Goal: Use online tool/utility: Use online tool/utility

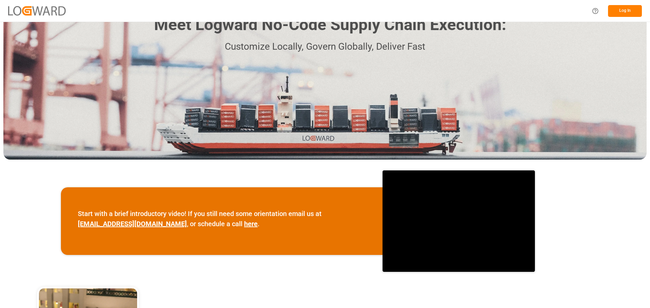
scroll to position [46, 0]
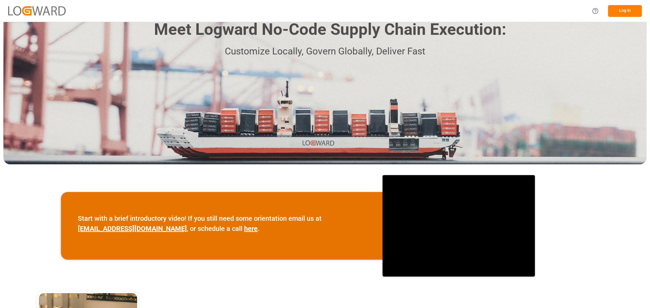
click at [620, 9] on button "Log In" at bounding box center [625, 11] width 34 height 12
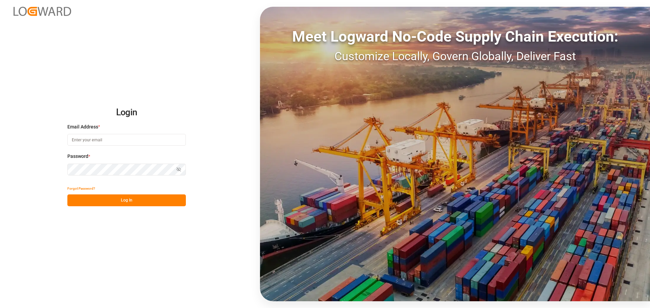
click at [95, 143] on input at bounding box center [126, 140] width 118 height 12
type input "[PERSON_NAME][EMAIL_ADDRESS][DOMAIN_NAME]"
click at [150, 202] on button "Log In" at bounding box center [126, 201] width 118 height 12
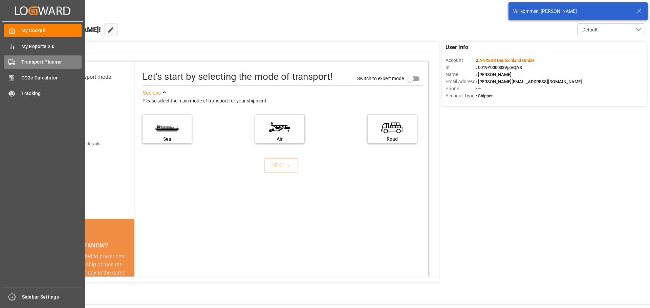
click at [26, 66] on div "Transport Planner Transport Planner" at bounding box center [43, 62] width 78 height 13
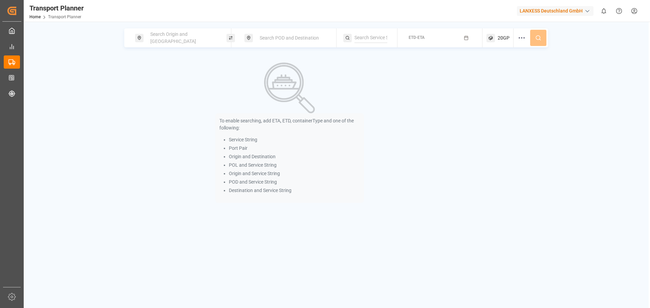
click at [193, 38] on span "Search Origin and [GEOGRAPHIC_DATA]" at bounding box center [173, 37] width 46 height 13
click at [163, 87] on input at bounding box center [177, 92] width 68 height 10
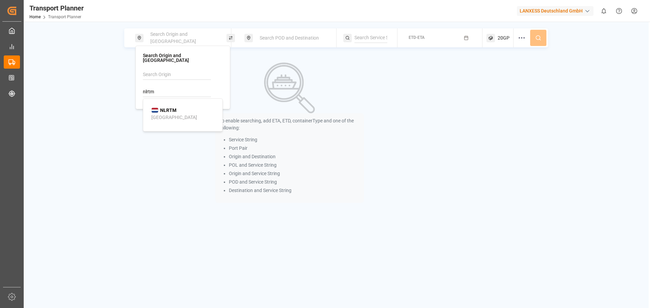
click at [163, 107] on span "NLRTM" at bounding box center [168, 110] width 16 height 7
type input "NLRTM"
click at [279, 39] on span "Search POD and Destination" at bounding box center [289, 37] width 59 height 5
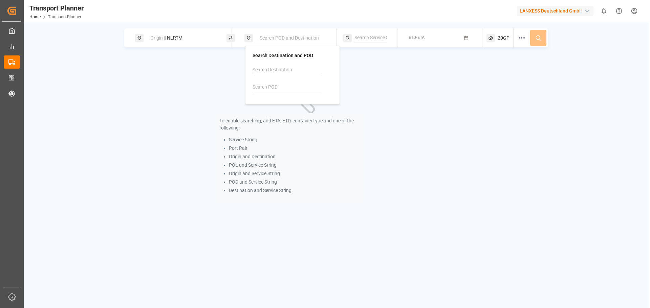
click at [267, 84] on input at bounding box center [287, 87] width 68 height 10
click at [272, 103] on b "SGSIN" at bounding box center [277, 105] width 14 height 5
type input "SGSIN"
click at [433, 35] on button "ETD-ETA" at bounding box center [440, 37] width 77 height 13
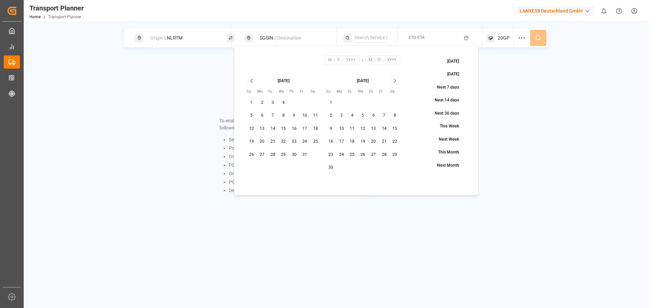
click at [264, 132] on button "13" at bounding box center [262, 129] width 11 height 11
type input "10"
type input "13"
type input "2025"
click at [396, 82] on icon "Go to next month" at bounding box center [395, 81] width 8 height 8
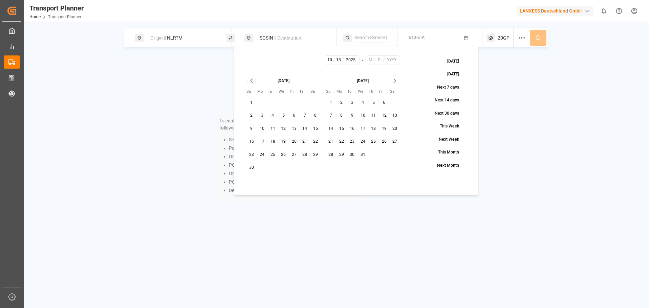
click at [365, 157] on button "31" at bounding box center [363, 155] width 11 height 11
type input "12"
type input "31"
type input "2025"
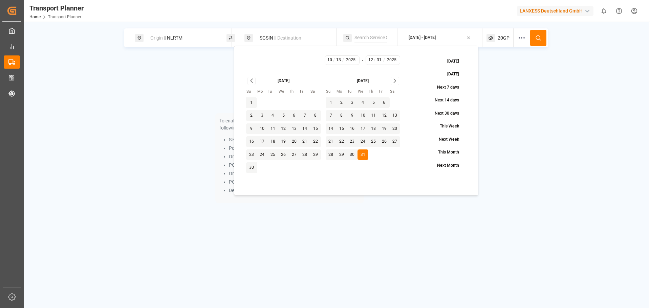
click at [536, 39] on icon at bounding box center [538, 38] width 6 height 6
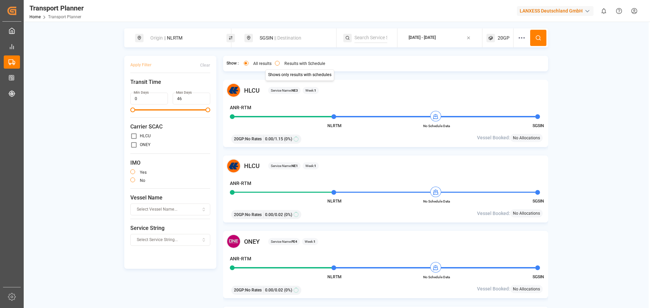
click at [298, 65] on label "Results with Schedule" at bounding box center [304, 64] width 41 height 4
click at [280, 65] on button "Results with Schedule" at bounding box center [277, 63] width 5 height 5
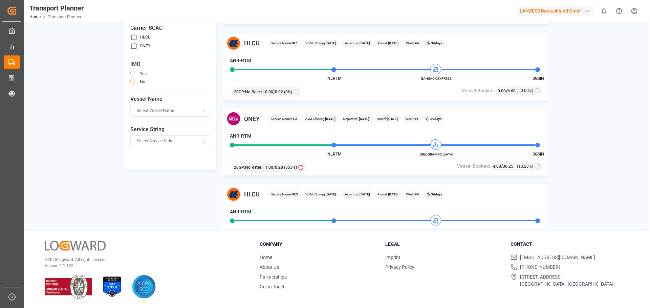
scroll to position [1185, 0]
